Goal: Book appointment/travel/reservation

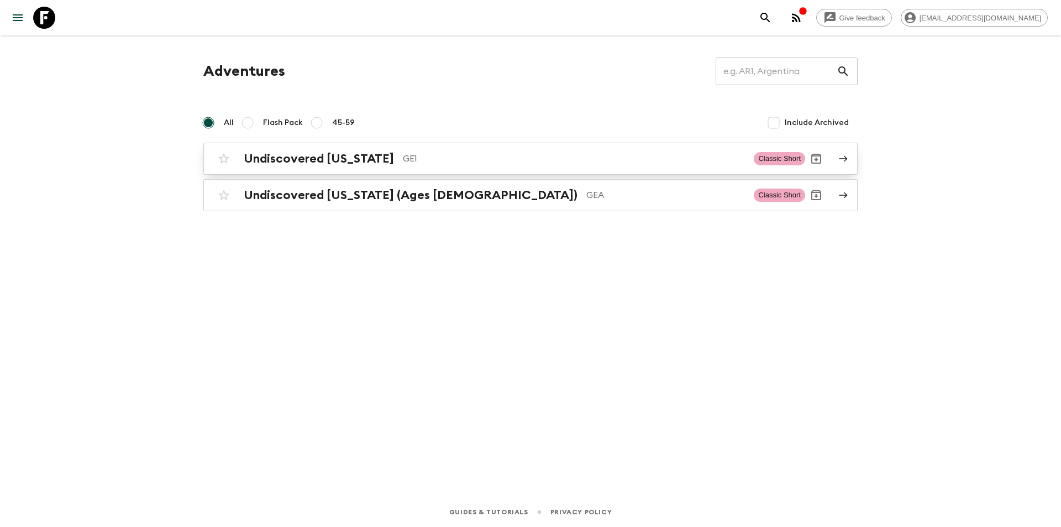
click at [330, 161] on h2 "Undiscovered [US_STATE]" at bounding box center [319, 158] width 150 height 14
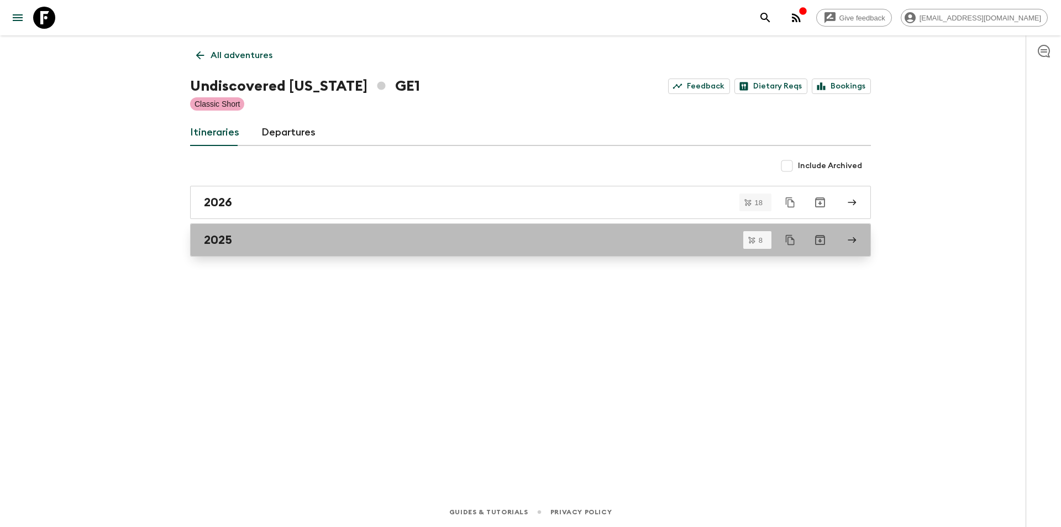
click at [219, 236] on h2 "2025" at bounding box center [218, 240] width 28 height 14
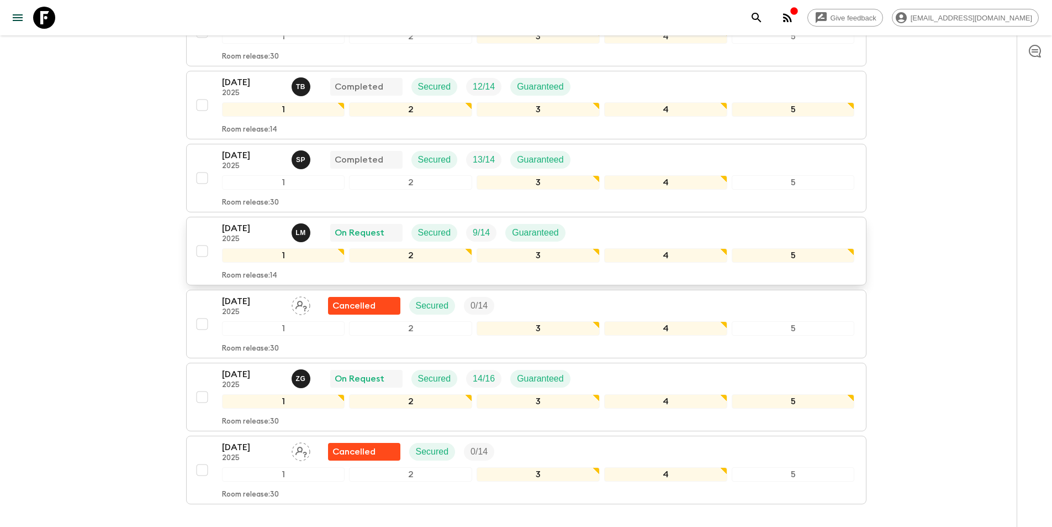
scroll to position [368, 0]
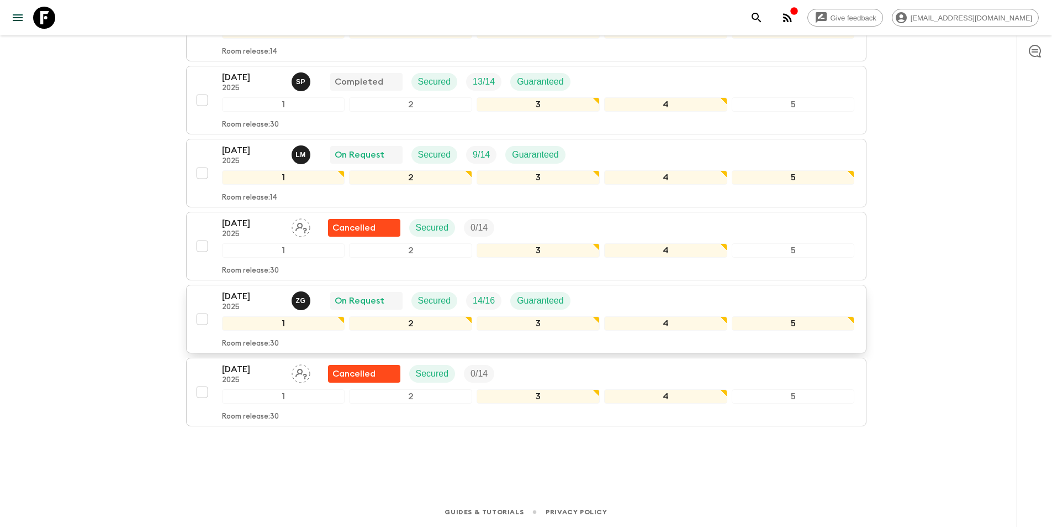
click at [241, 296] on p "[DATE]" at bounding box center [252, 295] width 61 height 13
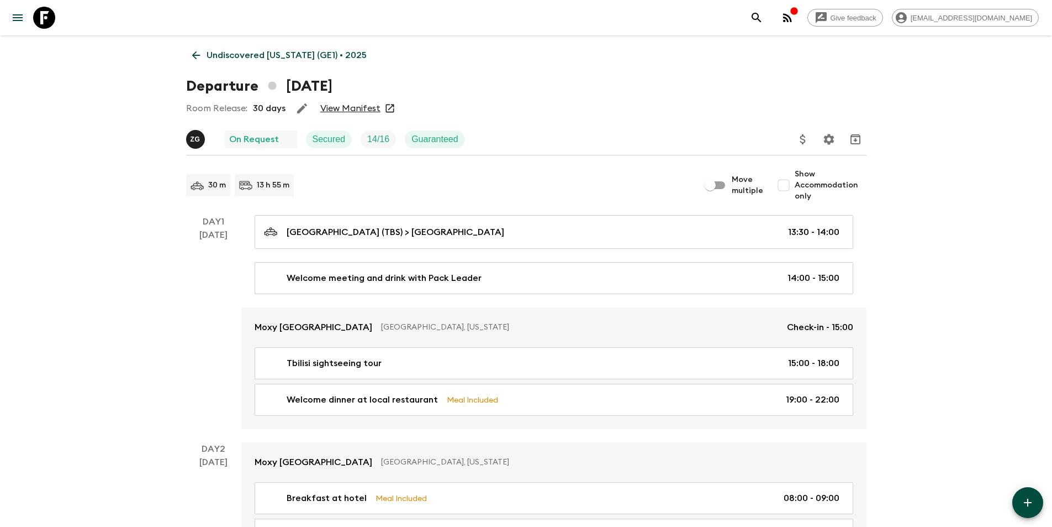
click at [335, 106] on link "View Manifest" at bounding box center [350, 108] width 60 height 11
